Goal: Task Accomplishment & Management: Use online tool/utility

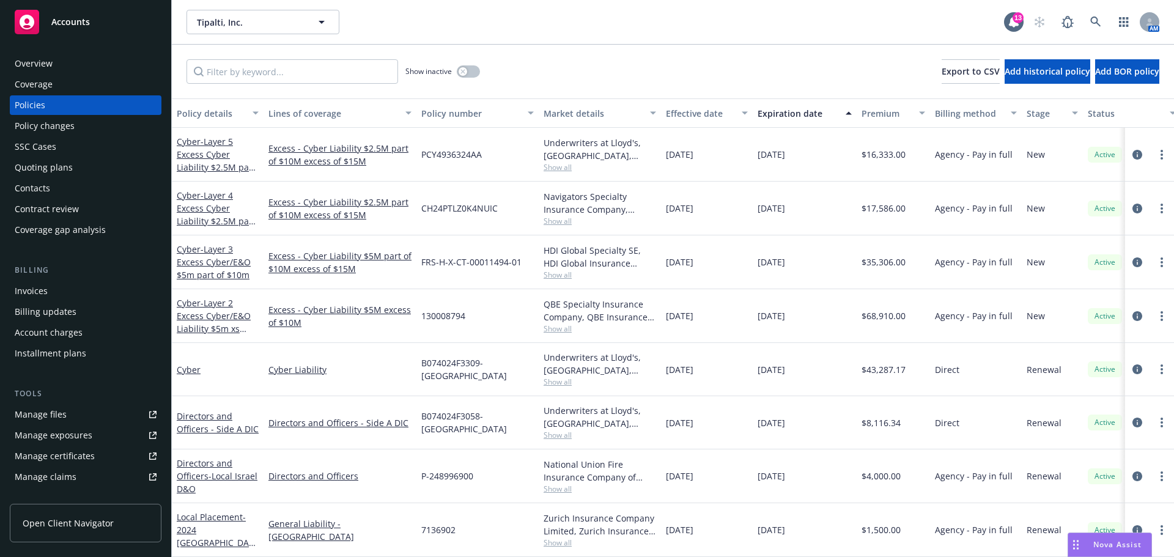
click at [78, 21] on span "Accounts" at bounding box center [70, 22] width 39 height 10
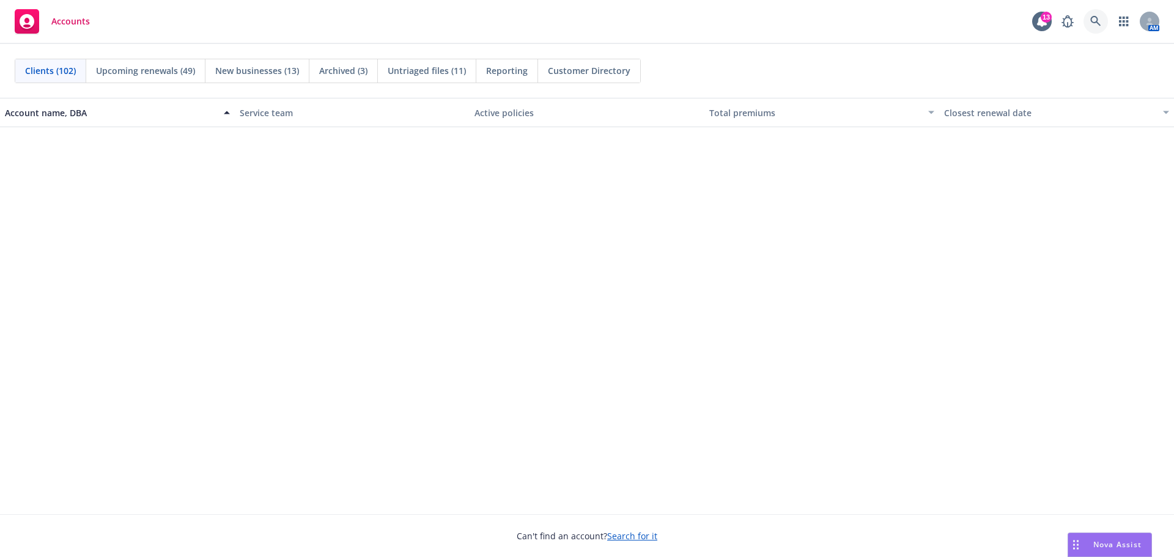
click at [1094, 20] on icon at bounding box center [1095, 21] width 11 height 11
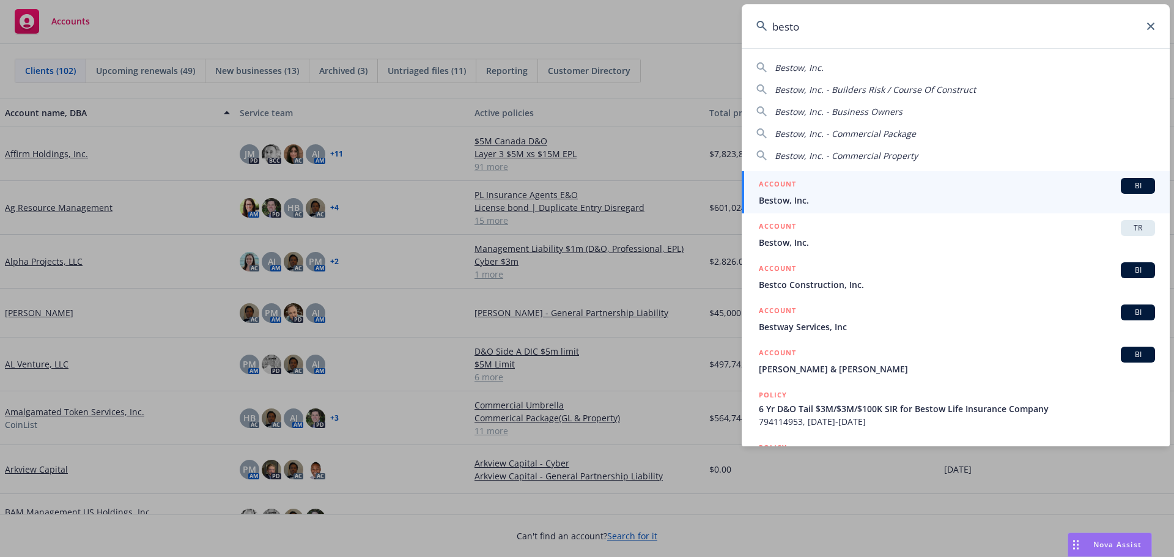
type input "besto"
click at [791, 190] on h5 "ACCOUNT" at bounding box center [777, 185] width 37 height 15
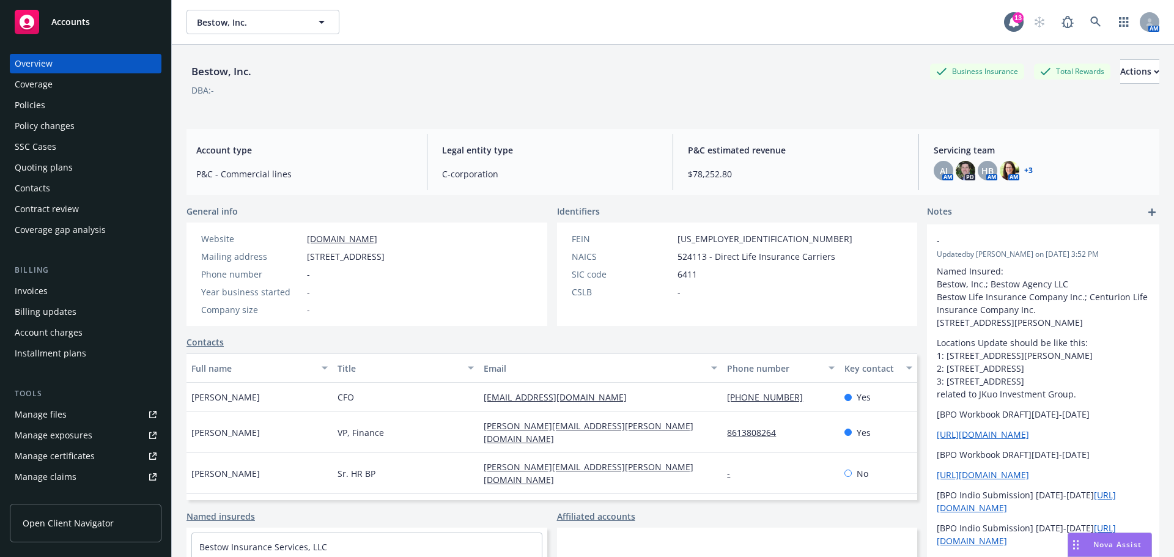
click at [42, 105] on div "Policies" at bounding box center [30, 105] width 31 height 20
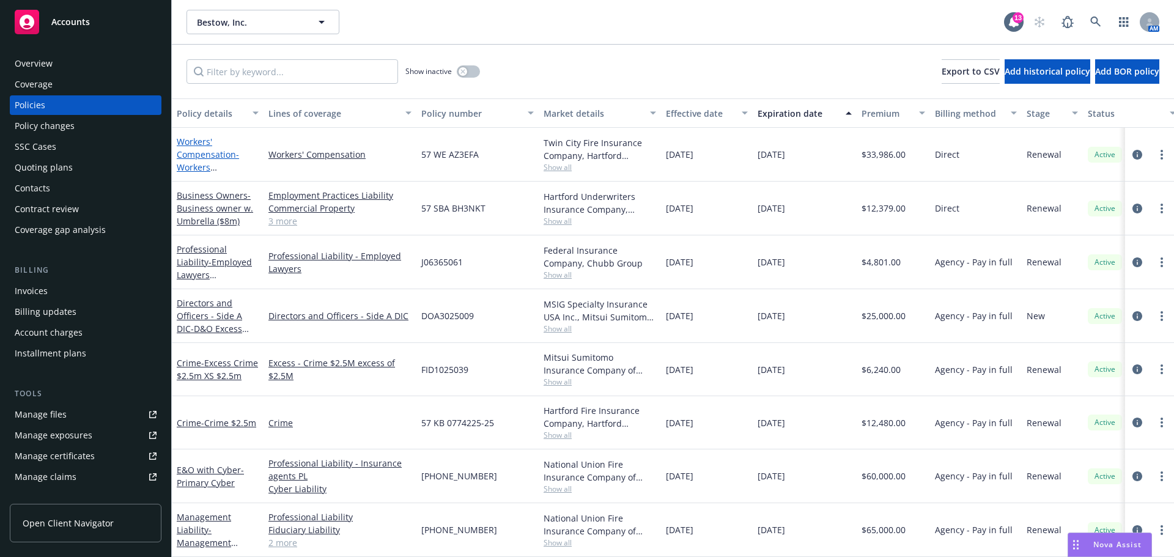
click at [194, 155] on link "Workers' Compensation - Workers Compensation" at bounding box center [208, 161] width 62 height 50
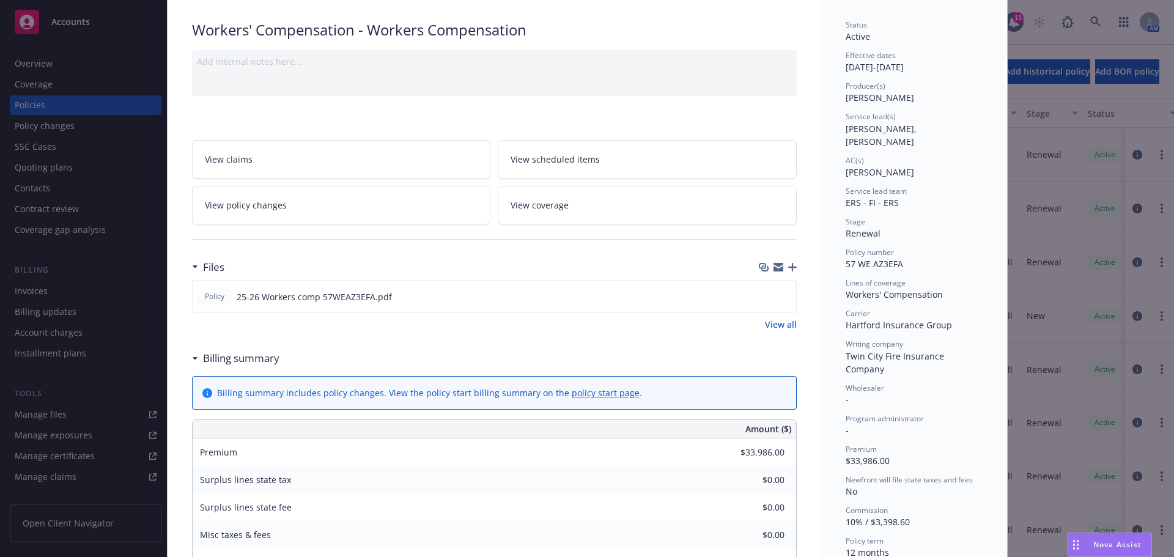
scroll to position [183, 0]
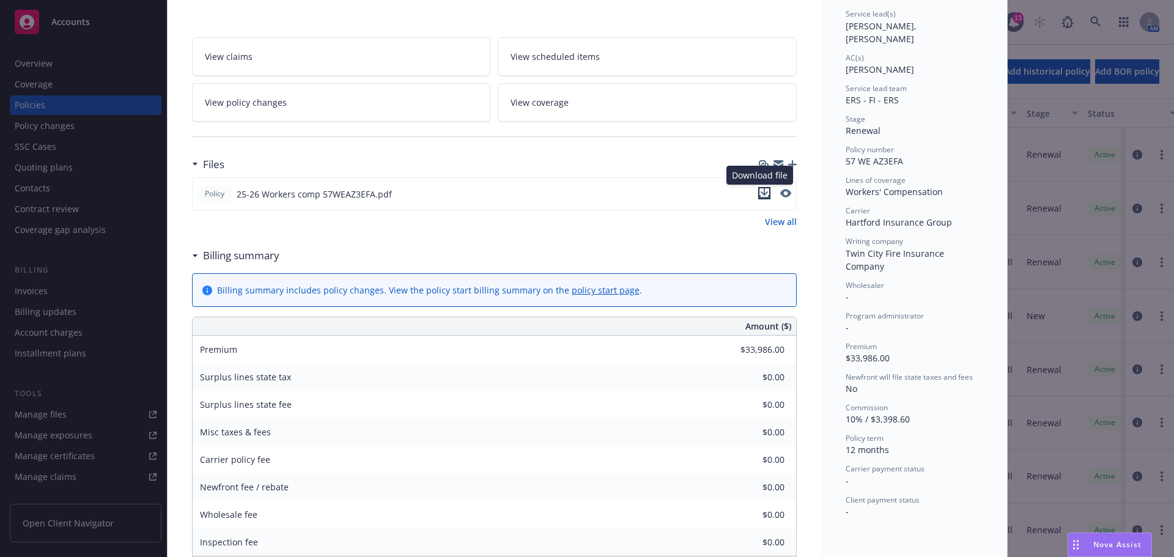
click at [760, 192] on icon "download file" at bounding box center [764, 193] width 10 height 10
click at [1115, 548] on span "Nova Assist" at bounding box center [1117, 544] width 48 height 10
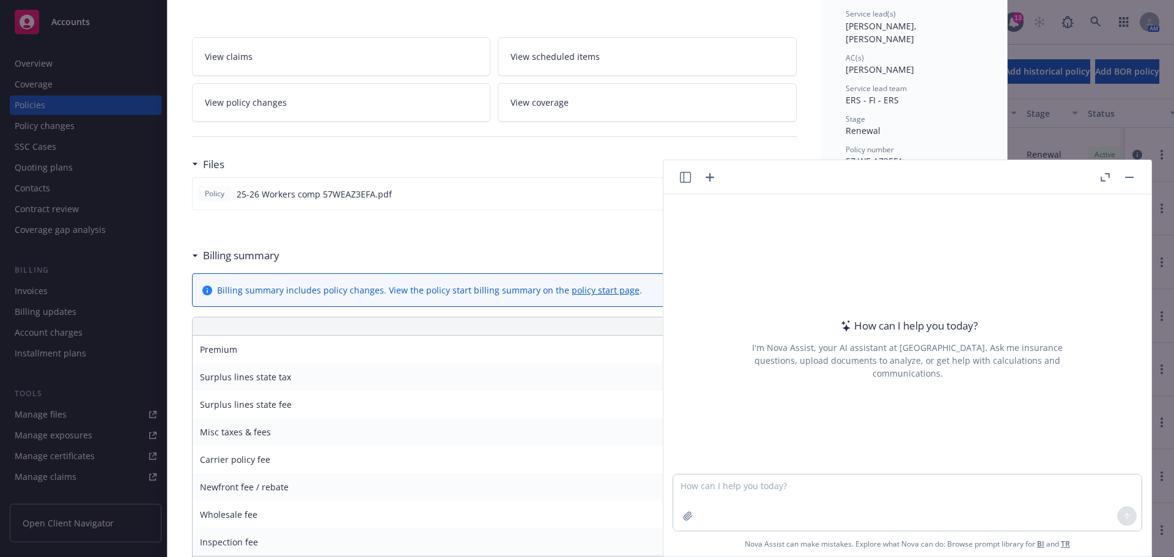
click at [844, 175] on header at bounding box center [907, 177] width 488 height 34
click at [804, 495] on textarea at bounding box center [907, 502] width 468 height 56
type textarea "what are the steps to reporting a workers compensation claim"
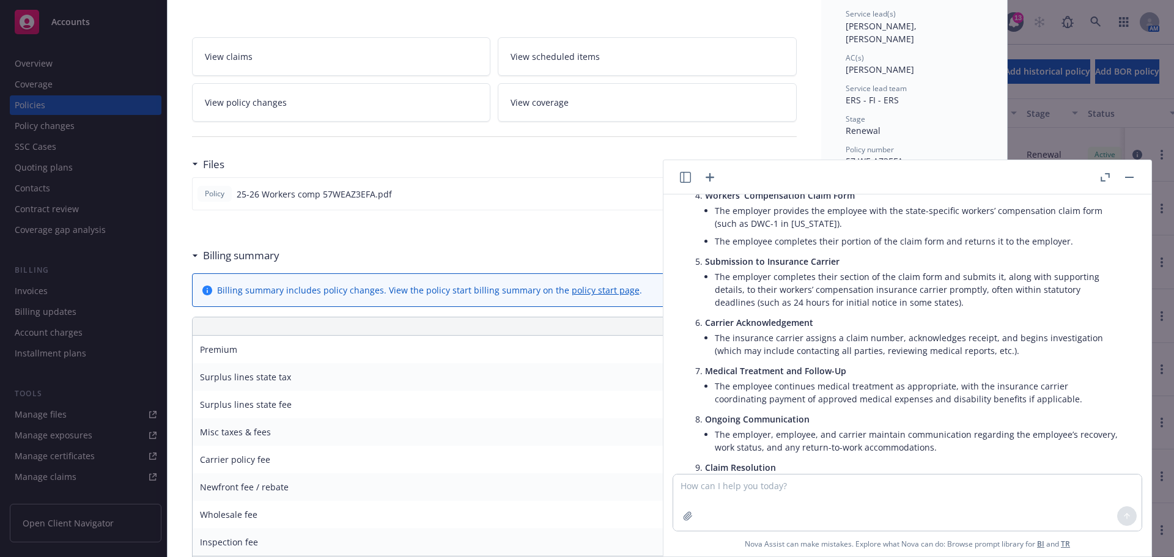
scroll to position [0, 0]
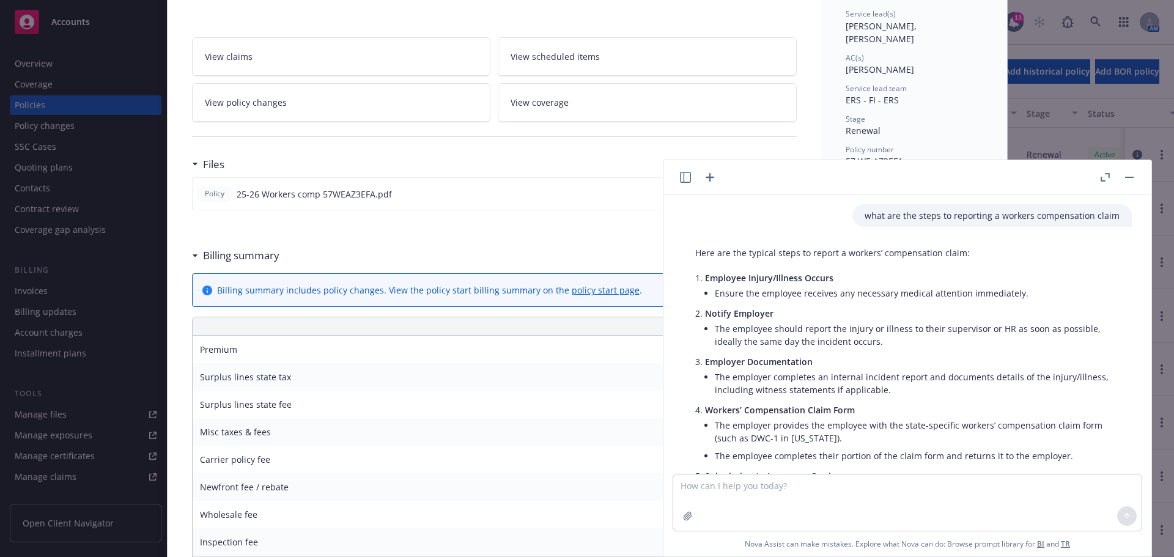
click at [707, 176] on icon "button" at bounding box center [709, 177] width 15 height 15
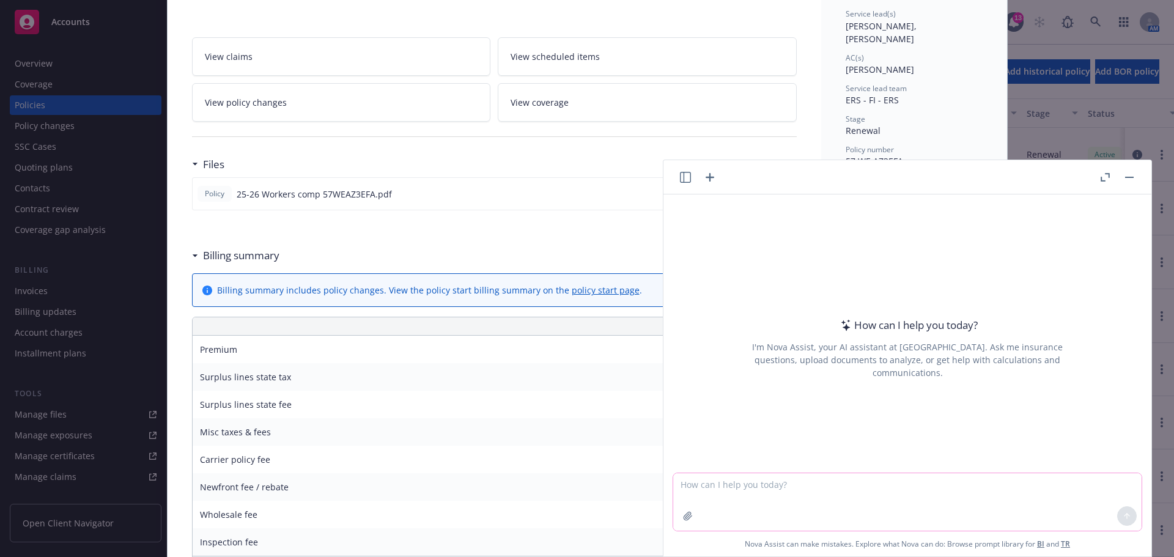
click at [729, 485] on textarea at bounding box center [907, 501] width 468 height 57
type textarea "P"
type textarea "Please review the attached and summarize claim reporting procedures"
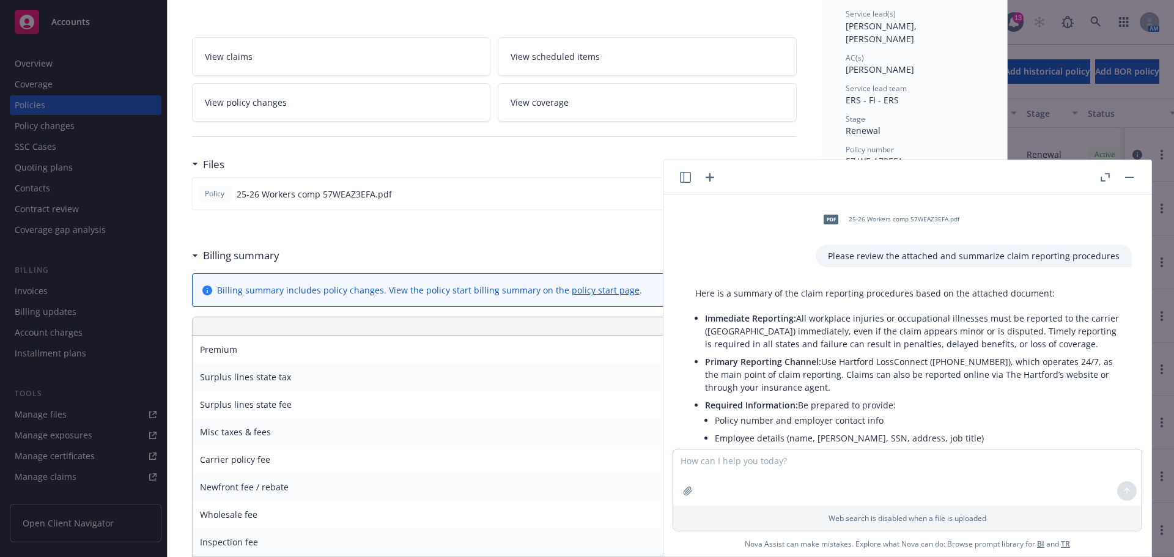
scroll to position [61, 0]
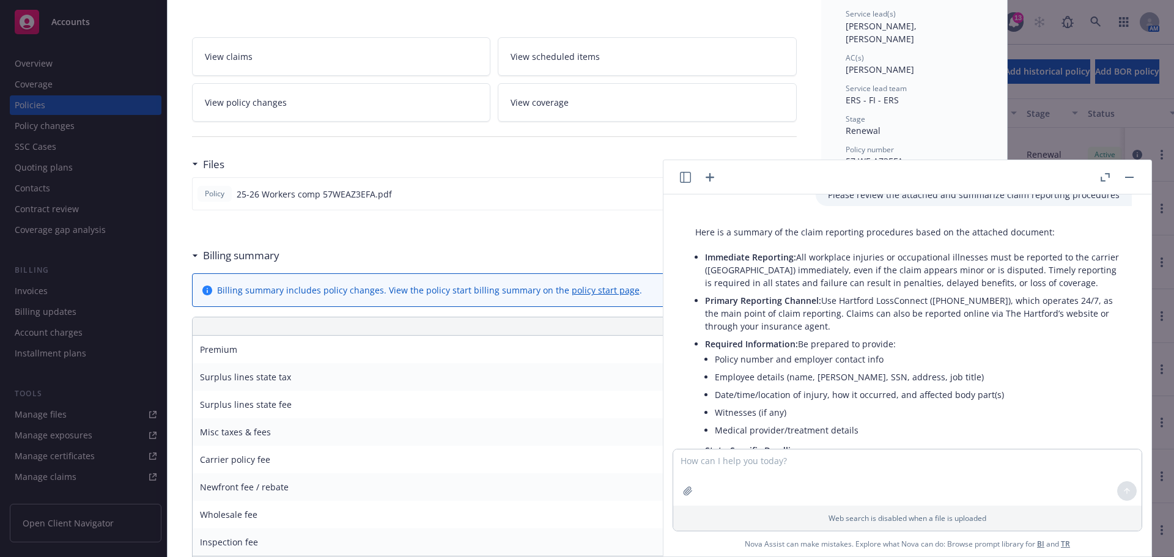
click at [869, 312] on p "Primary Reporting Channel: Use Hartford LossConnect (1-800-327-3636), which ope…" at bounding box center [912, 313] width 414 height 39
click at [824, 300] on p "Primary Reporting Channel: Use Hartford LossConnect (1-800-327-3636), which ope…" at bounding box center [912, 313] width 414 height 39
click at [825, 300] on p "Primary Reporting Channel: Use Hartford LossConnect (1-800-327-3636), which ope…" at bounding box center [912, 313] width 414 height 39
click at [839, 320] on p "Primary Reporting Channel: Use Hartford LossConnect (1-800-327-3636), which ope…" at bounding box center [912, 313] width 414 height 39
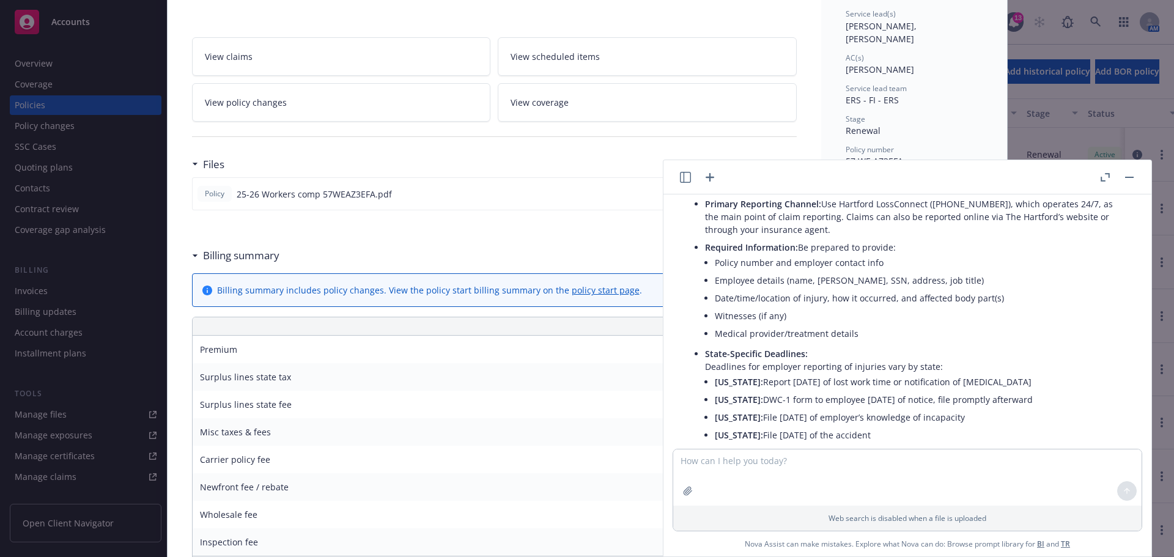
scroll to position [192, 0]
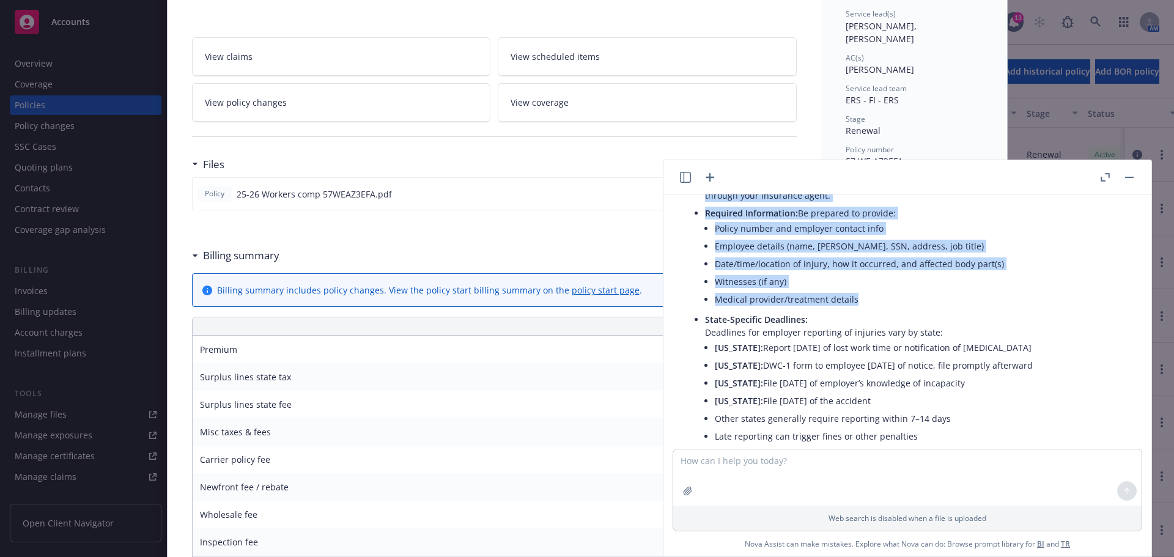
drag, startPoint x: 823, startPoint y: 303, endPoint x: 904, endPoint y: 304, distance: 81.3
click at [904, 304] on ul "Immediate Reporting: All workplace injuries or occupational illnesses must be r…" at bounding box center [912, 428] width 414 height 623
copy ul "Use Hartford LossConnect (1-800-327-3636), which operates 24/7, as the main poi…"
click at [910, 300] on li "Medical provider/treatment details" at bounding box center [917, 299] width 405 height 18
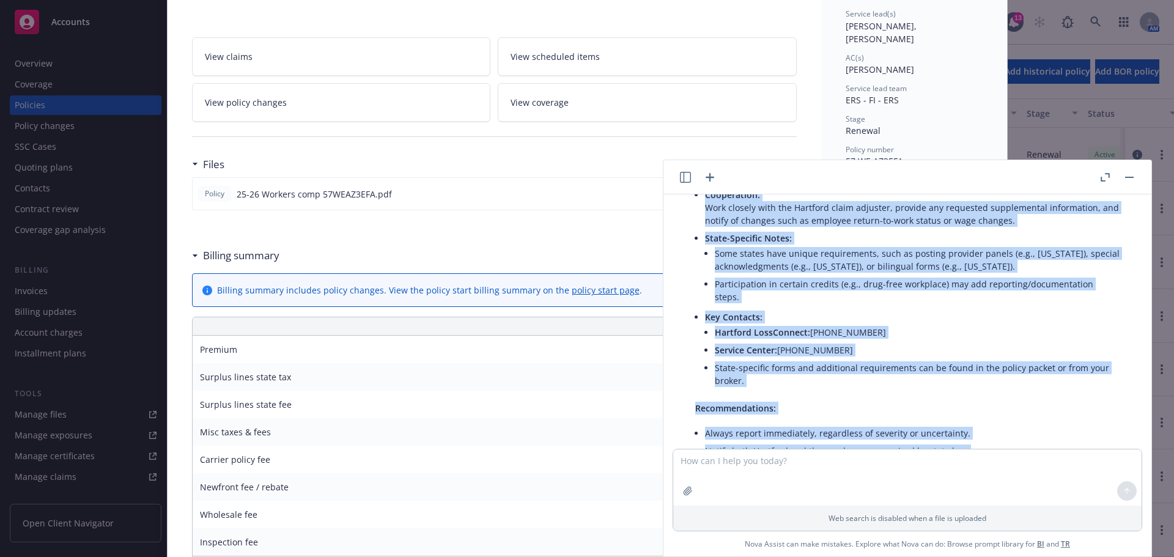
scroll to position [657, 0]
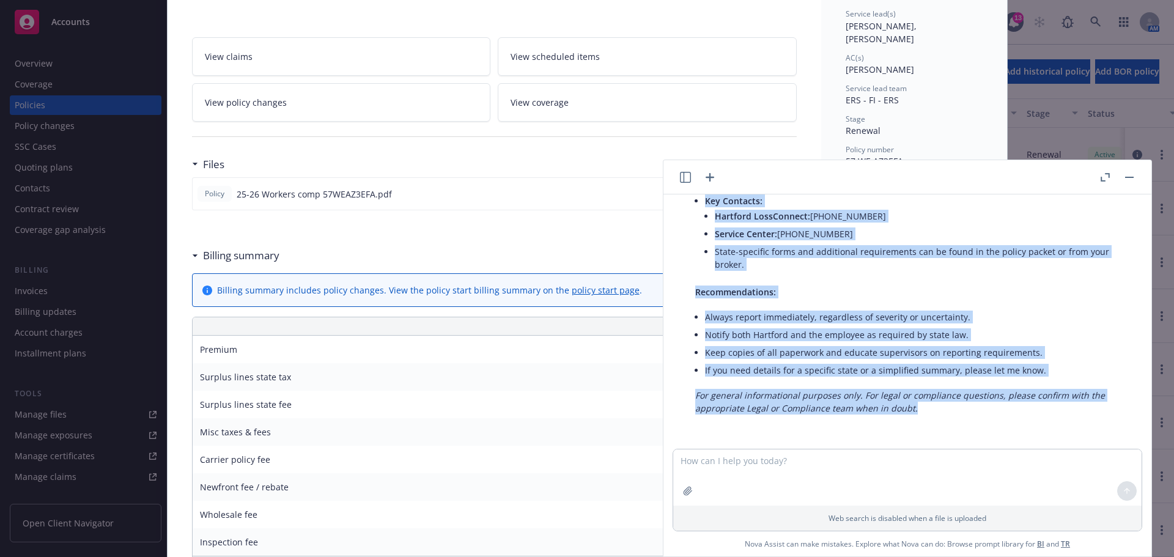
drag, startPoint x: 696, startPoint y: 292, endPoint x: 852, endPoint y: 371, distance: 174.1
click at [952, 422] on div "pdf 25-26 Workers comp 57WEAZ3EFA.pdf Please review the attached and summarize …" at bounding box center [907, 321] width 488 height 254
copy div "Here is a summary of the claim reporting procedures based on the attached docum…"
click at [1132, 178] on button "button" at bounding box center [1129, 177] width 15 height 15
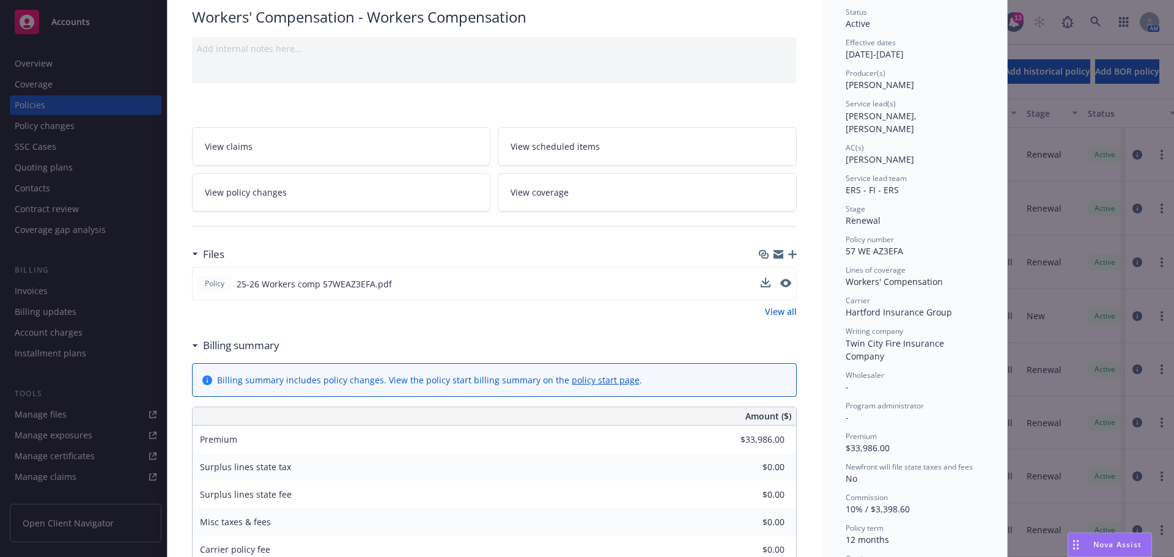
scroll to position [0, 0]
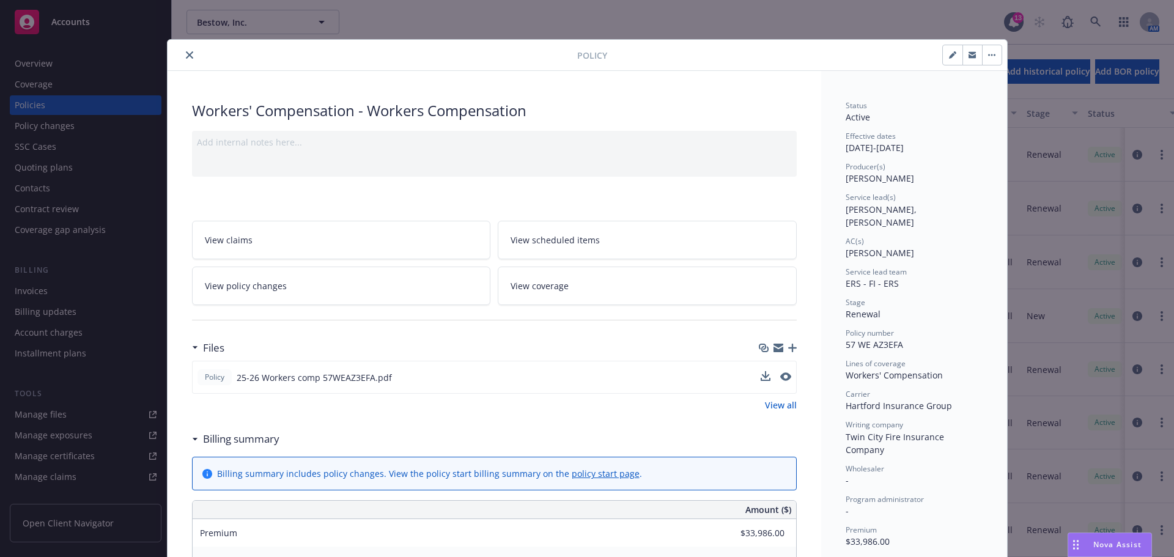
click at [186, 52] on icon "close" at bounding box center [189, 54] width 7 height 7
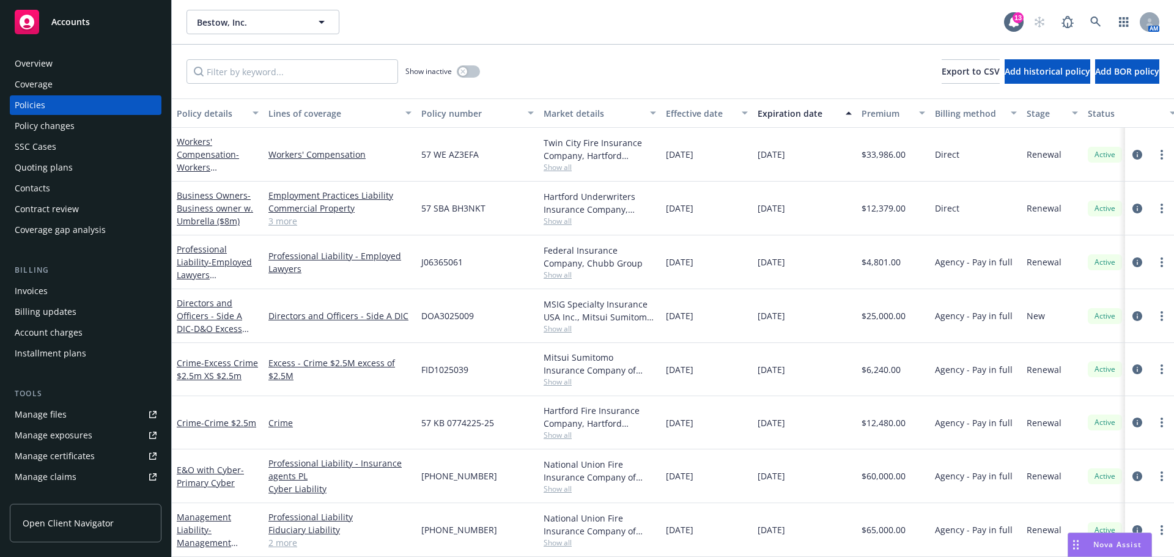
click at [34, 63] on div "Overview" at bounding box center [34, 64] width 38 height 20
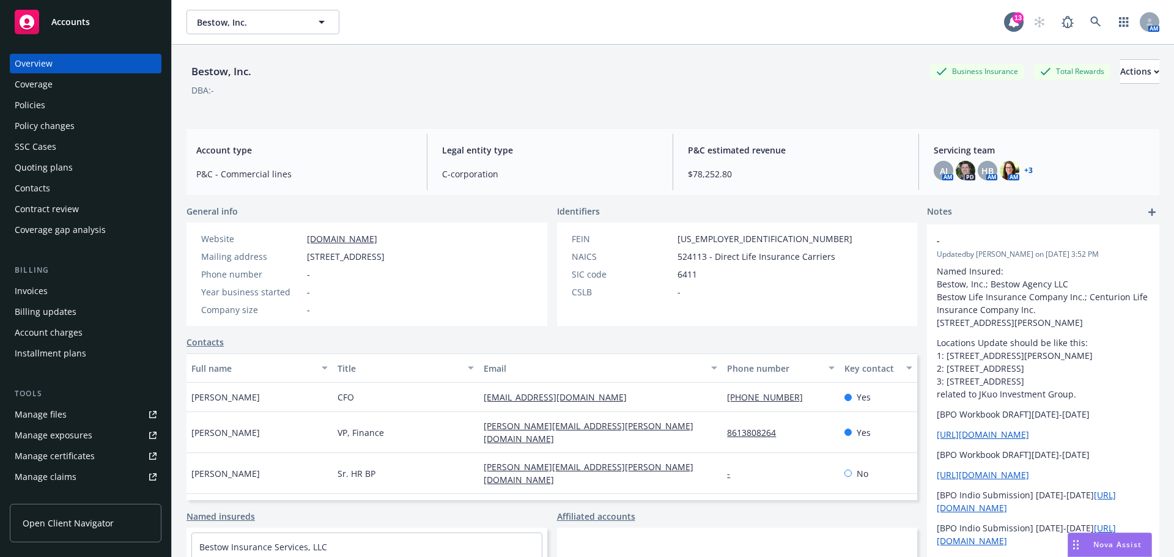
click at [72, 23] on span "Accounts" at bounding box center [70, 22] width 39 height 10
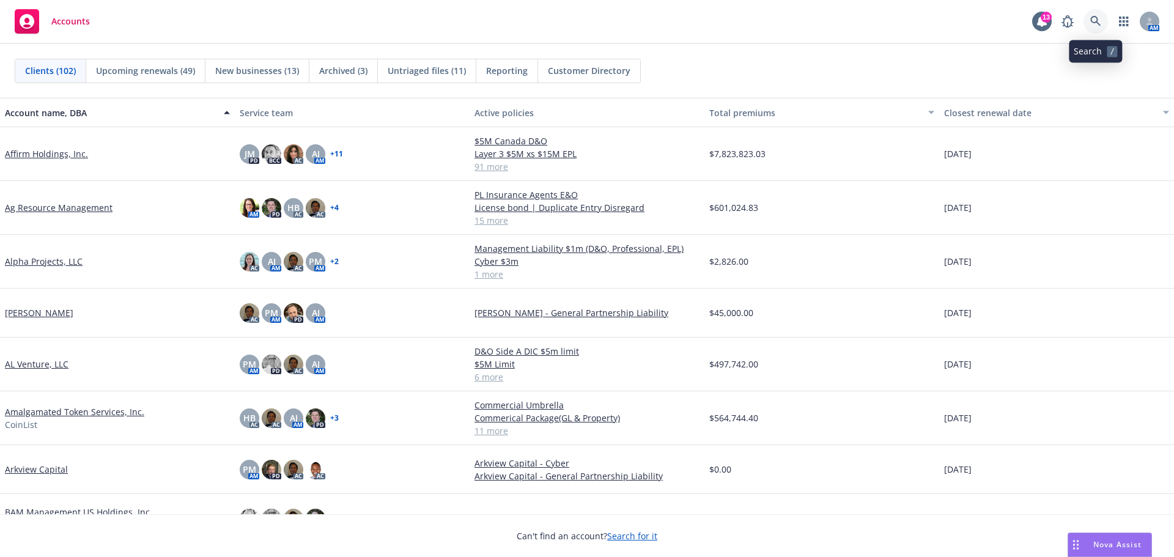
click at [1091, 19] on icon at bounding box center [1095, 21] width 10 height 10
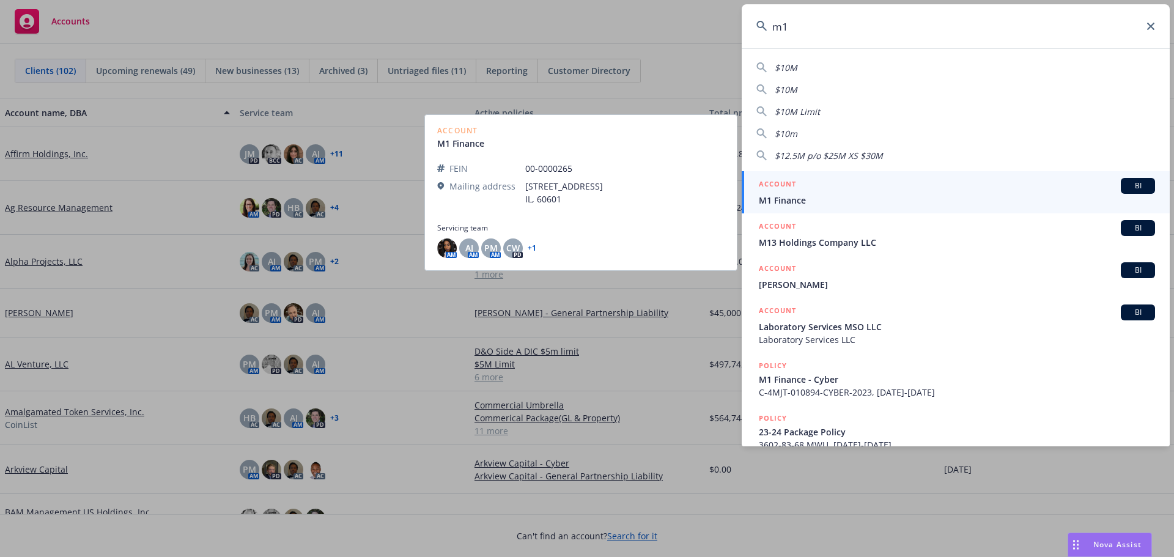
type input "m1"
click at [795, 194] on span "M1 Finance" at bounding box center [957, 200] width 396 height 13
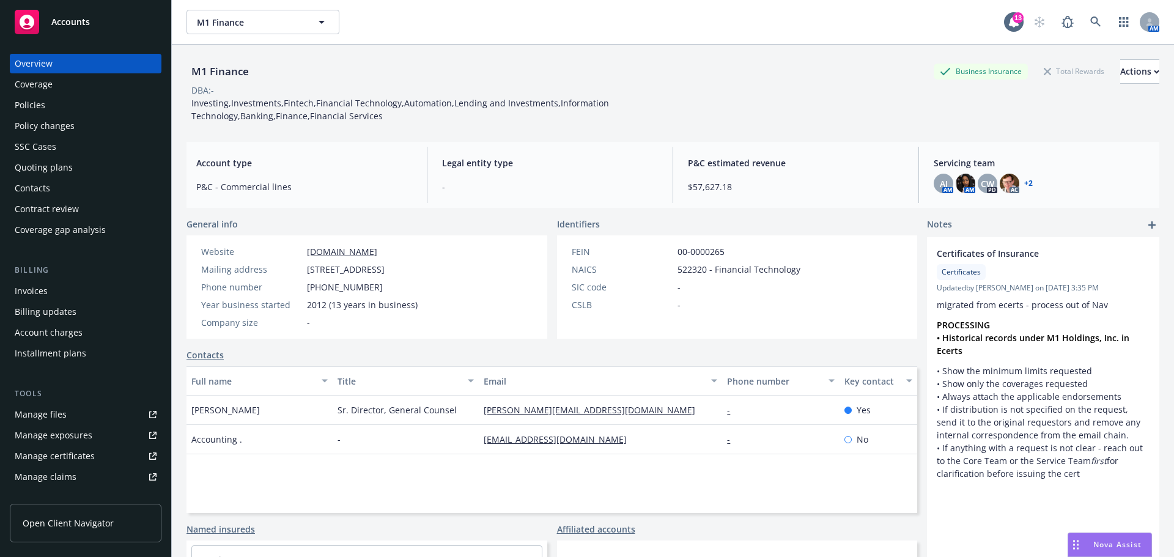
click at [34, 109] on div "Policies" at bounding box center [30, 105] width 31 height 20
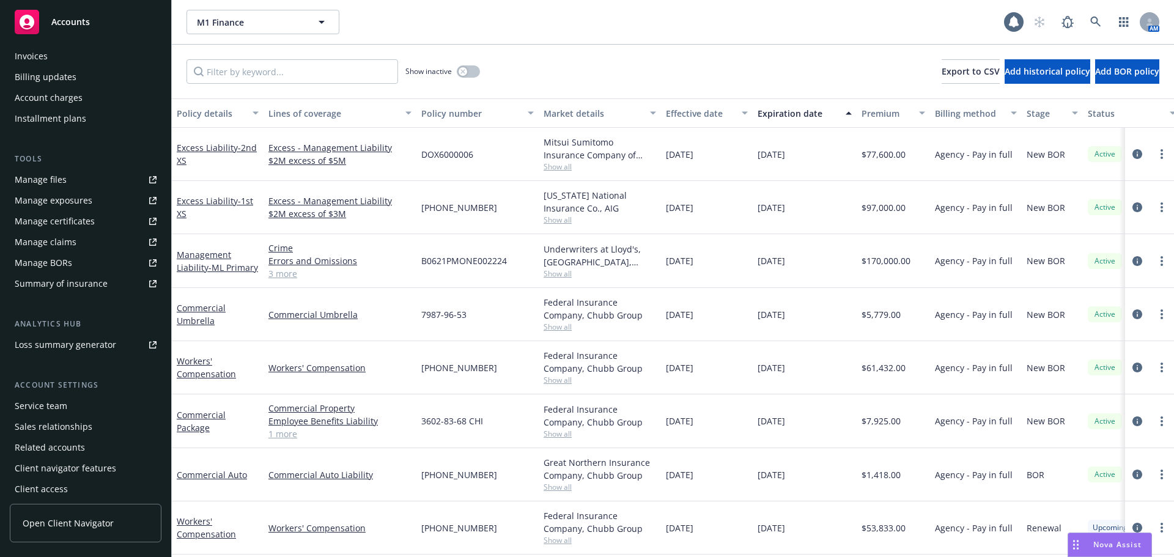
scroll to position [240, 0]
click at [46, 170] on div "Manage files" at bounding box center [41, 175] width 52 height 20
click at [69, 17] on span "Accounts" at bounding box center [70, 22] width 39 height 10
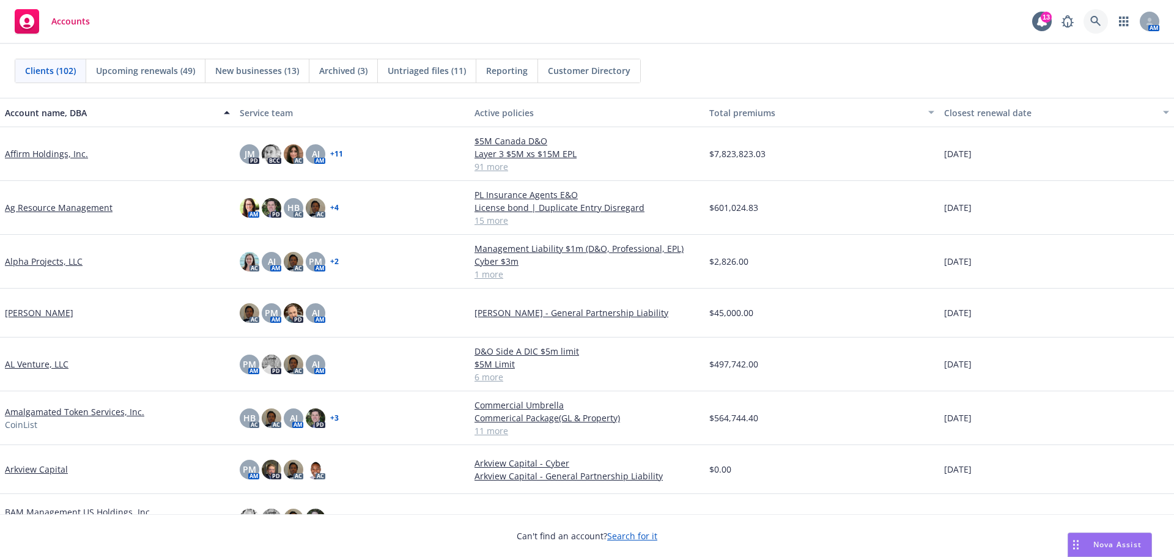
click at [1099, 23] on icon at bounding box center [1095, 21] width 11 height 11
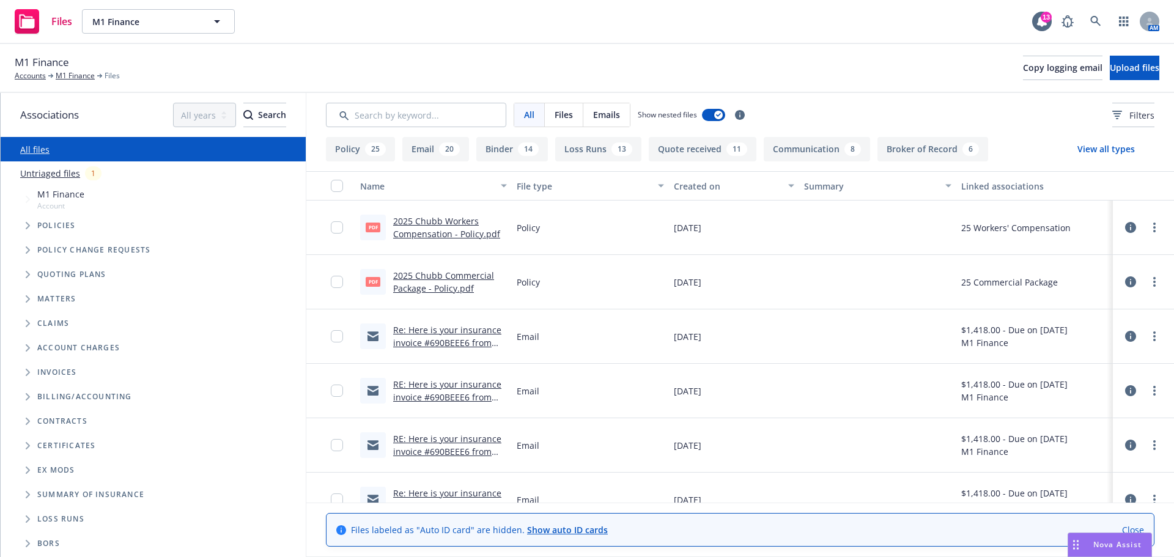
click at [1105, 145] on button "View all types" at bounding box center [1106, 149] width 97 height 24
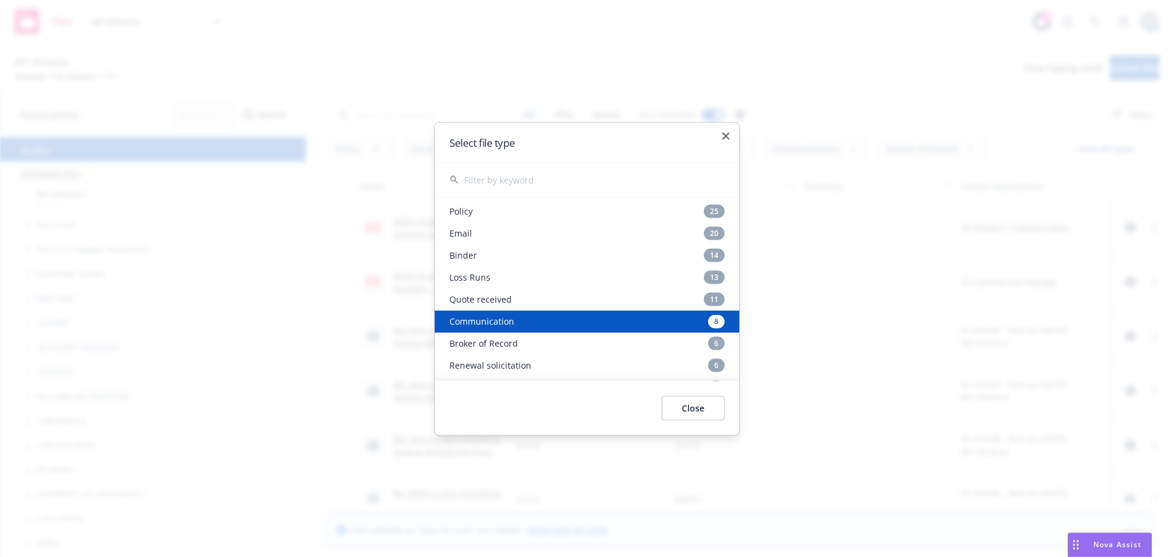
click at [498, 322] on div "Communication 8" at bounding box center [587, 321] width 304 height 22
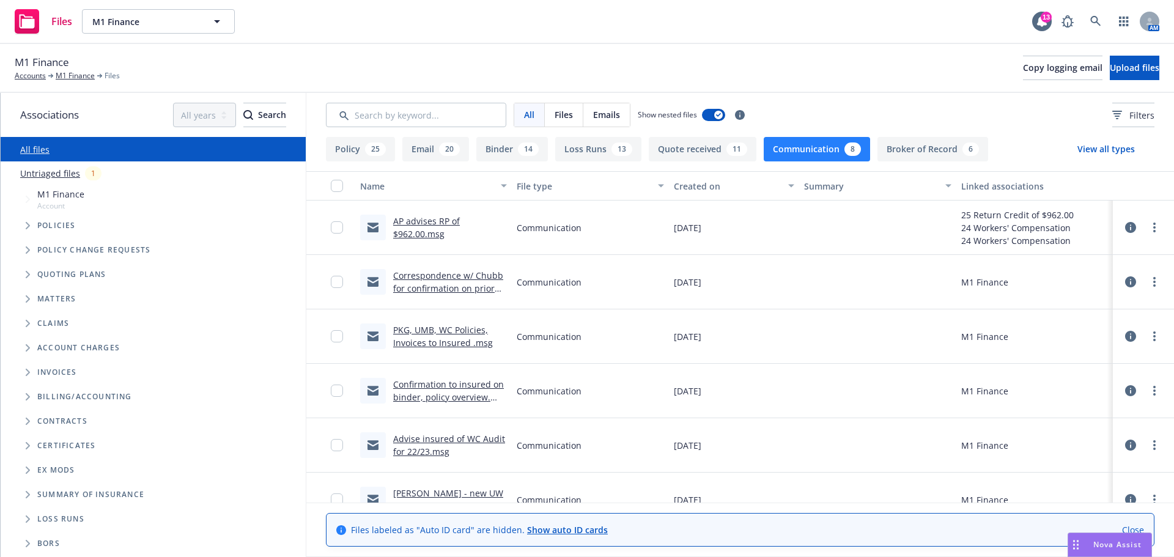
click at [436, 148] on button "Email 20" at bounding box center [435, 149] width 67 height 24
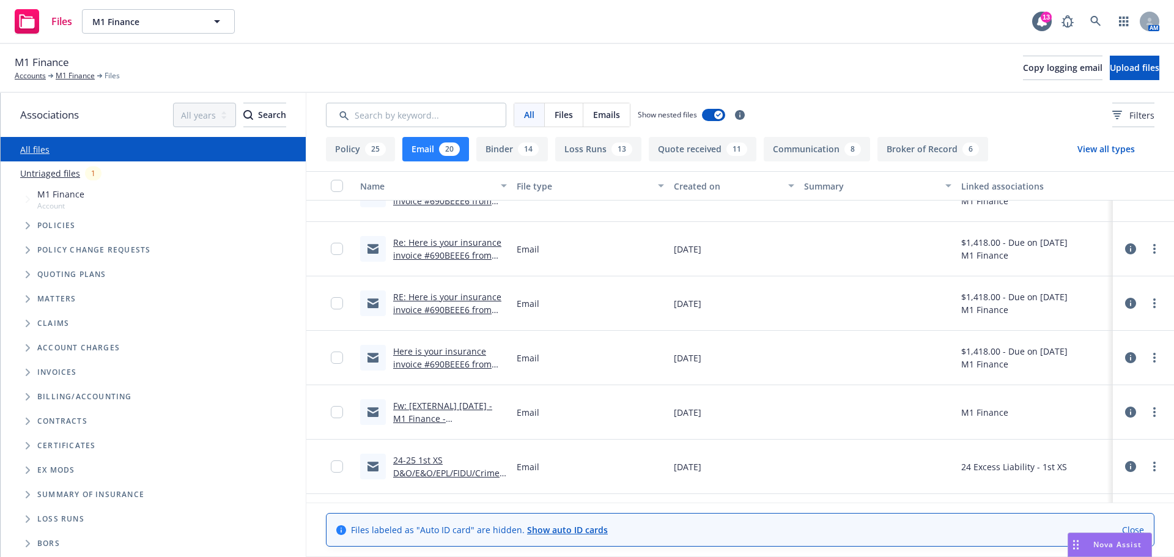
scroll to position [289, 0]
